Goal: Task Accomplishment & Management: Manage account settings

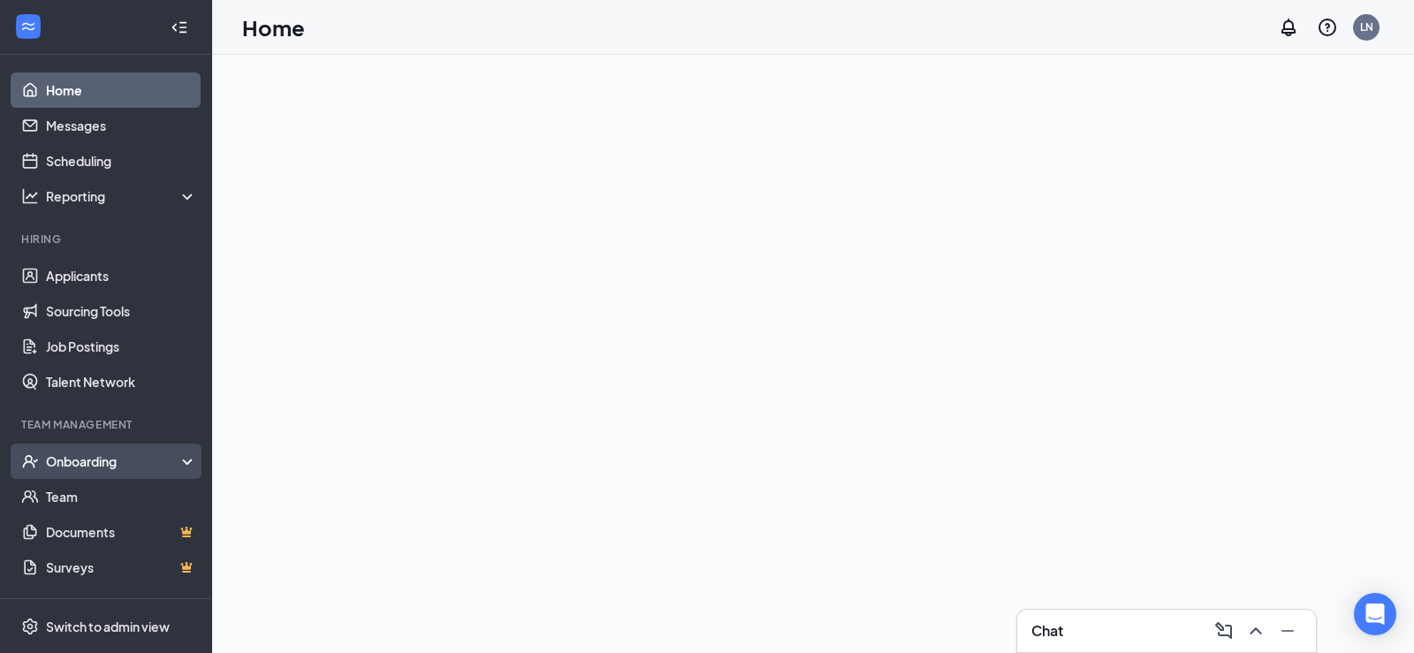
click at [72, 461] on div "Onboarding" at bounding box center [114, 462] width 136 height 18
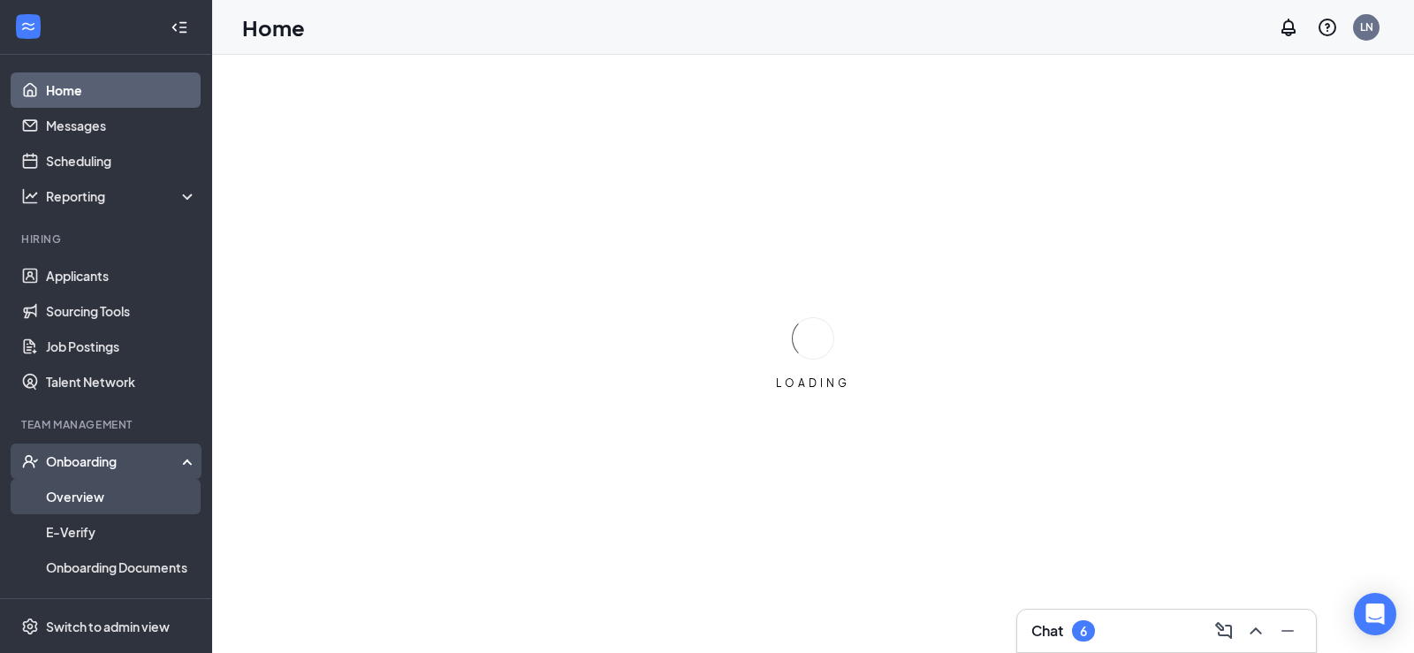
click at [67, 495] on link "Overview" at bounding box center [121, 496] width 151 height 35
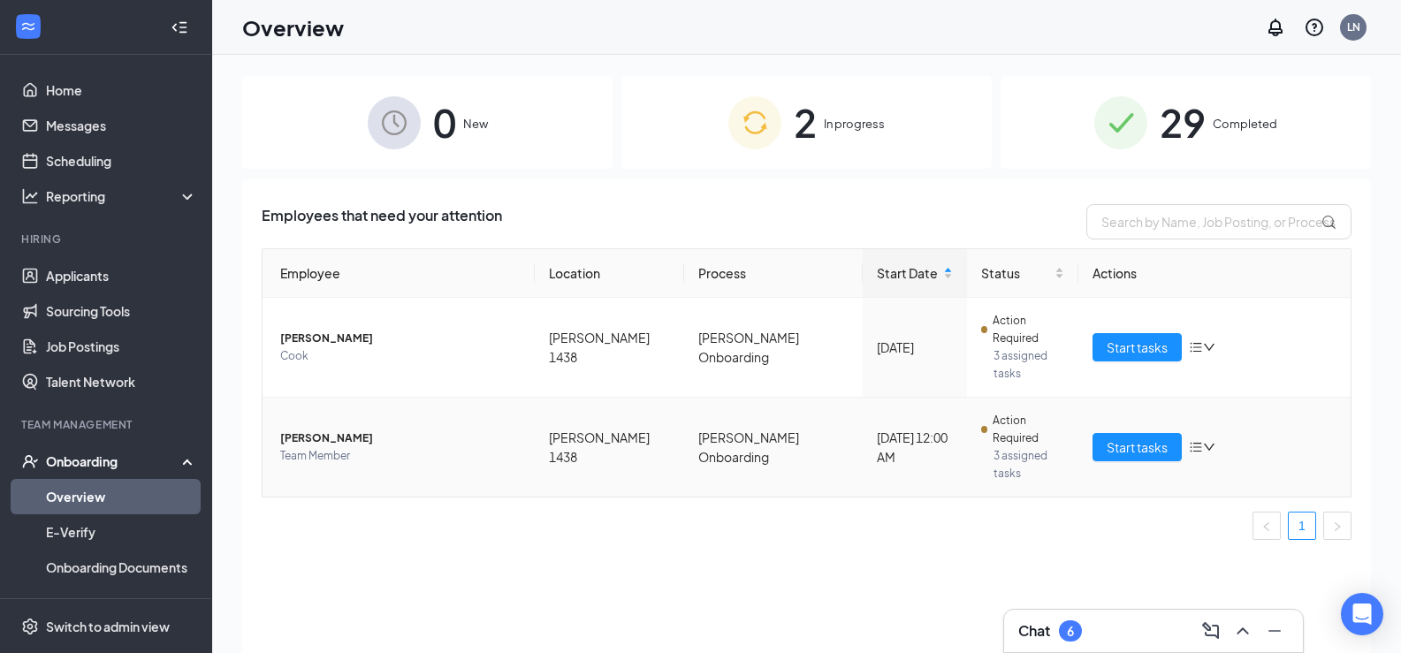
click at [331, 430] on span "[PERSON_NAME]" at bounding box center [400, 439] width 240 height 18
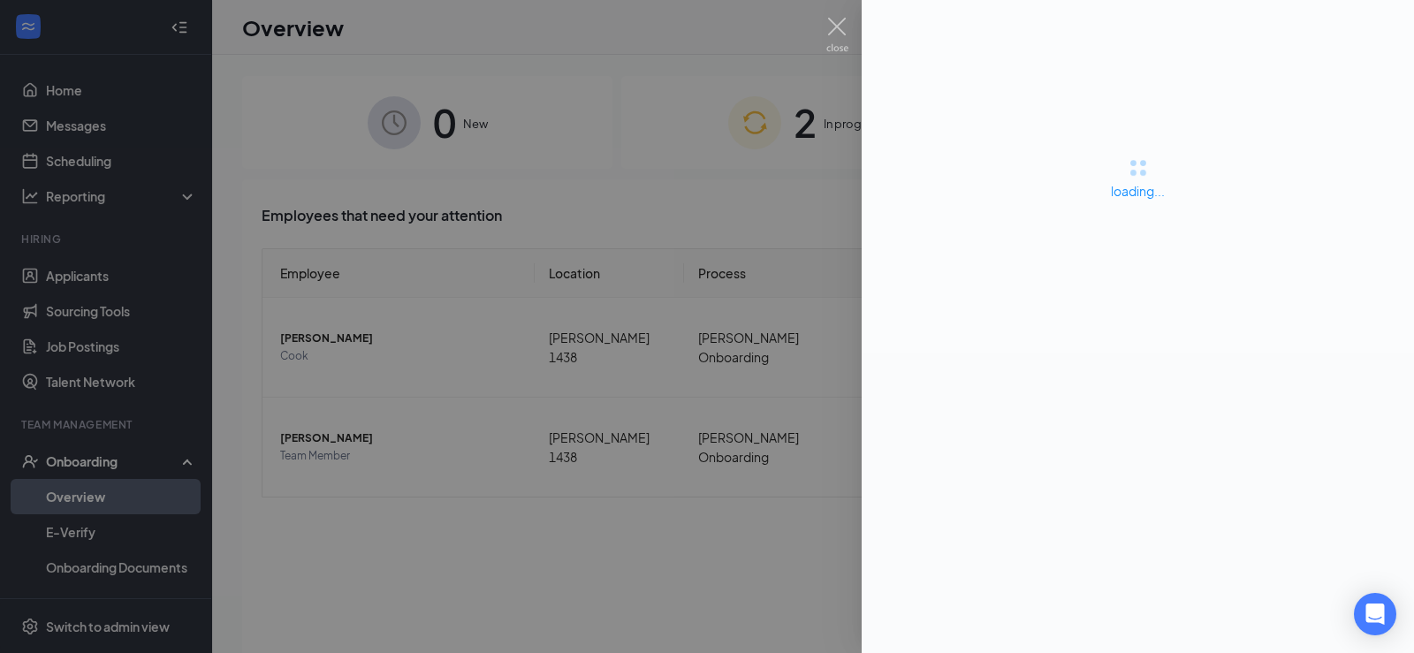
click at [335, 382] on div at bounding box center [707, 326] width 1414 height 653
click at [339, 387] on div at bounding box center [707, 326] width 1414 height 653
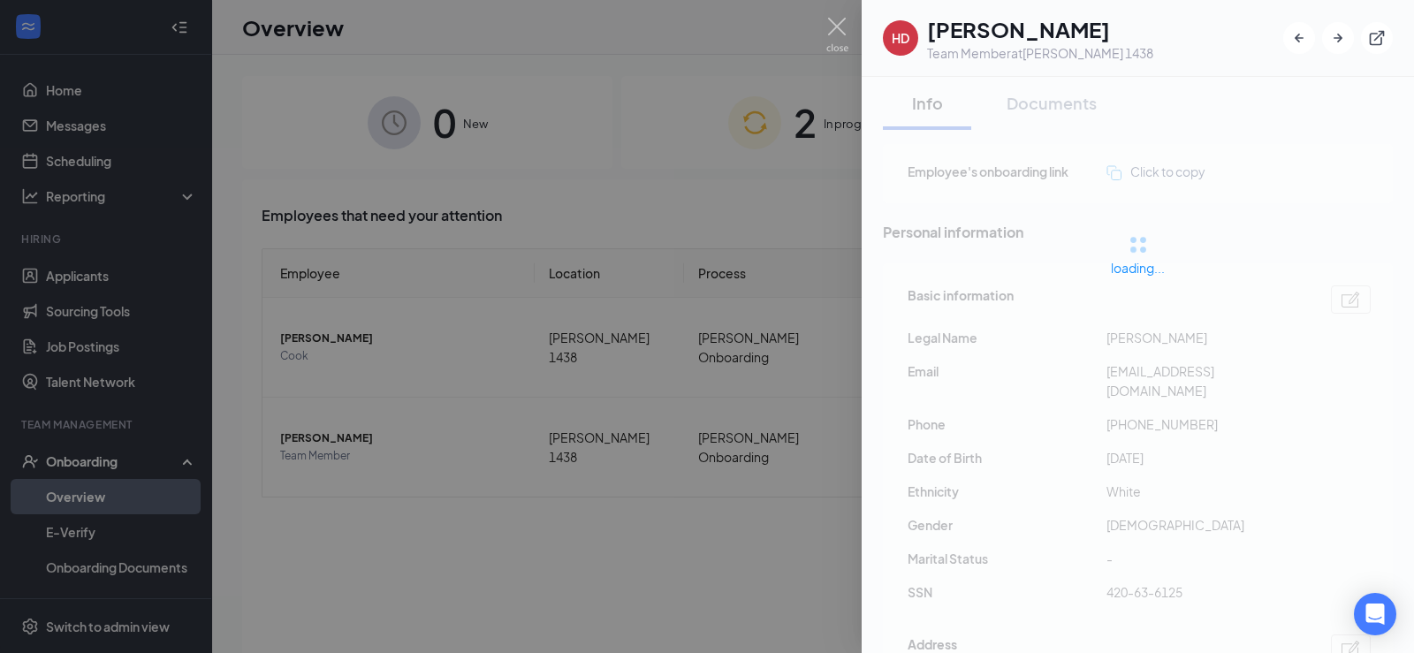
click at [339, 387] on div at bounding box center [707, 326] width 1414 height 653
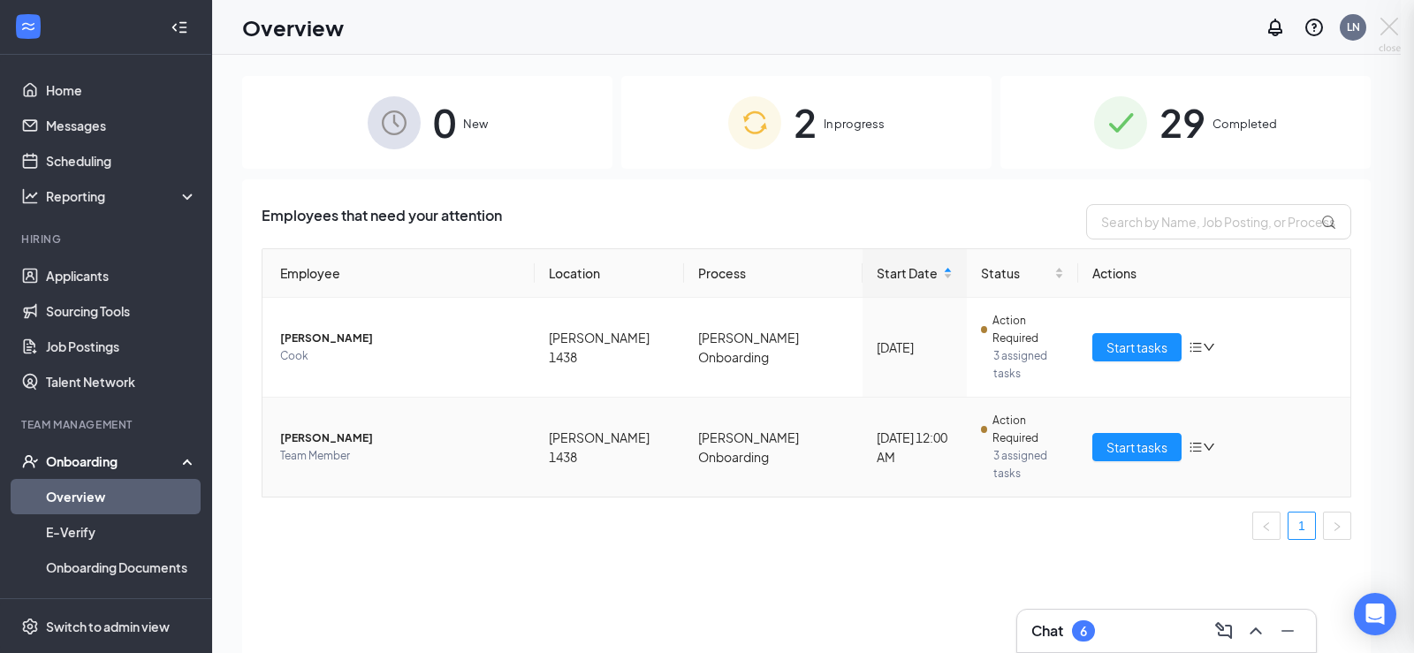
click at [331, 430] on span "[PERSON_NAME]" at bounding box center [400, 439] width 240 height 18
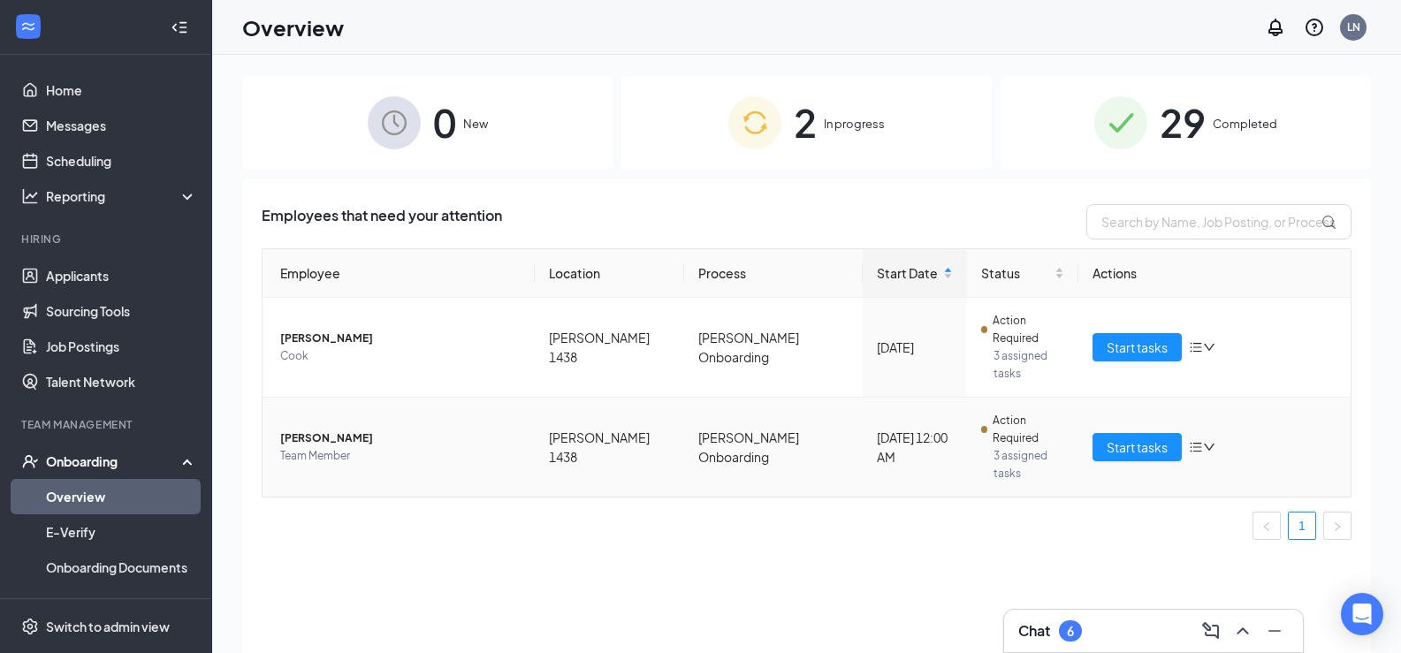
click at [331, 430] on span "[PERSON_NAME]" at bounding box center [400, 439] width 240 height 18
click at [332, 430] on span "[PERSON_NAME]" at bounding box center [400, 439] width 240 height 18
click at [331, 430] on span "[PERSON_NAME]" at bounding box center [400, 439] width 240 height 18
